Goal: Information Seeking & Learning: Learn about a topic

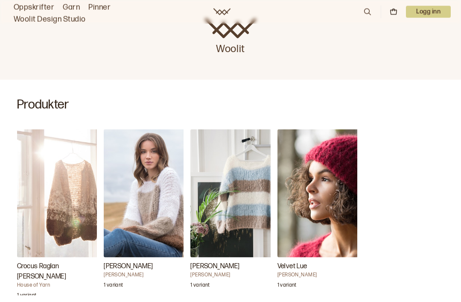
scroll to position [217, 0]
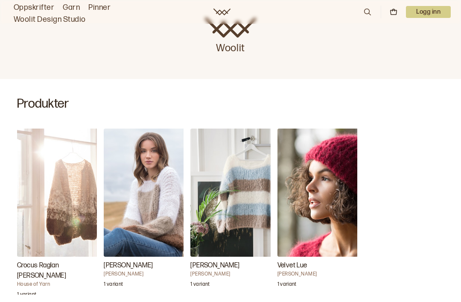
click at [248, 180] on img "Kari Genser" at bounding box center [232, 192] width 85 height 128
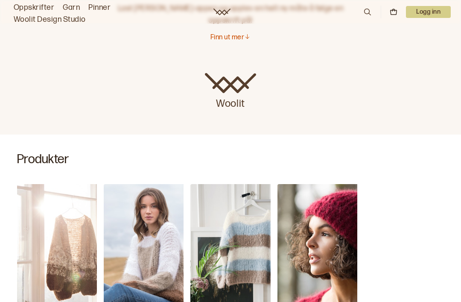
scroll to position [159, 0]
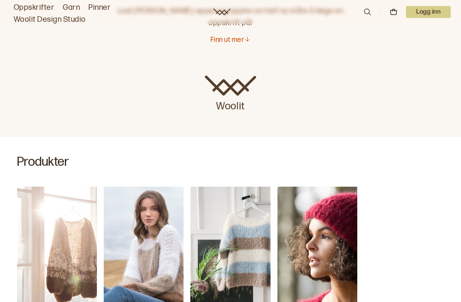
click at [246, 224] on img "Kari Genser" at bounding box center [232, 251] width 85 height 128
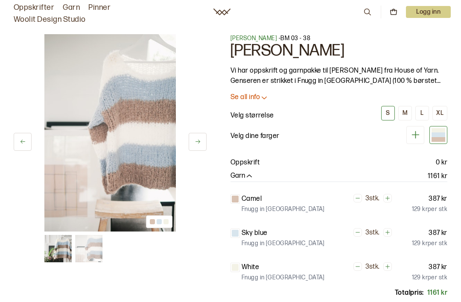
click at [152, 106] on img at bounding box center [109, 132] width 131 height 197
